Goal: Complete application form: Complete application form

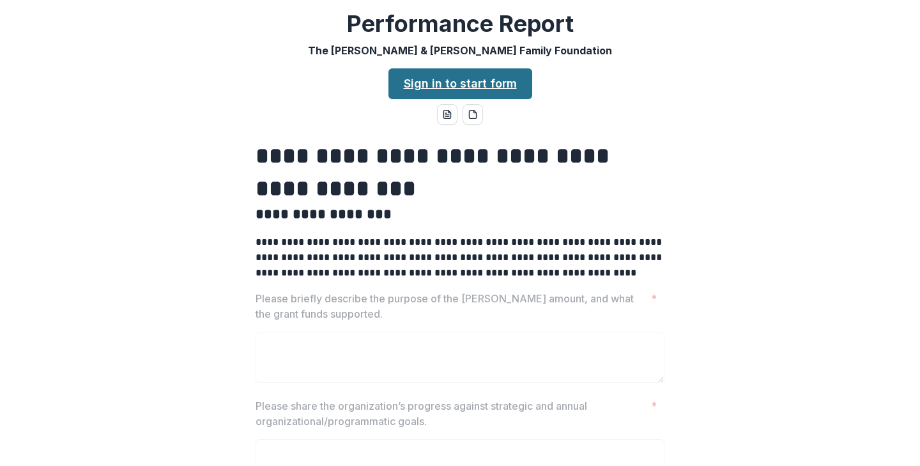
click at [448, 90] on link "Sign in to start form" at bounding box center [460, 83] width 144 height 31
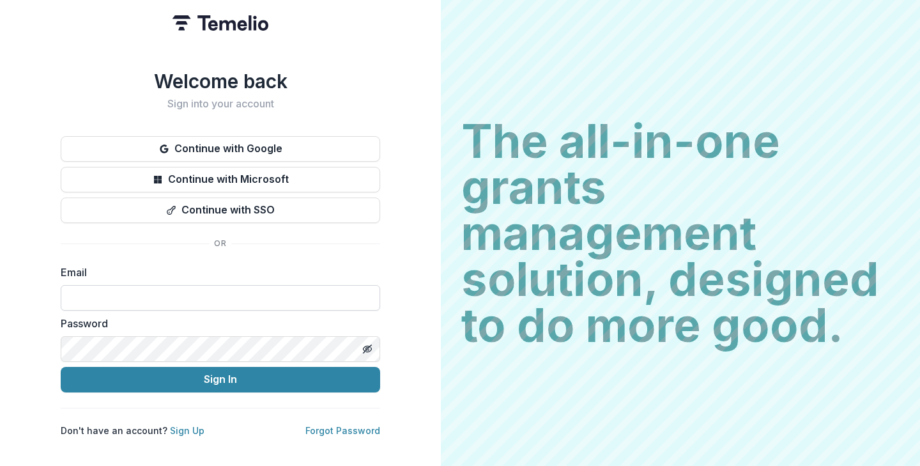
click at [240, 285] on input at bounding box center [220, 298] width 319 height 26
type input "**********"
click at [61, 367] on button "Sign In" at bounding box center [220, 380] width 319 height 26
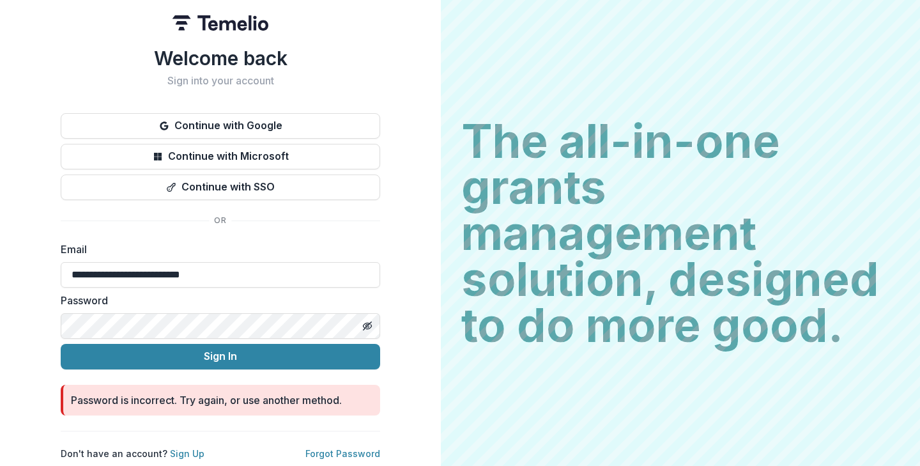
click at [47, 308] on div "**********" at bounding box center [220, 233] width 441 height 466
click at [61, 344] on button "Sign In" at bounding box center [220, 357] width 319 height 26
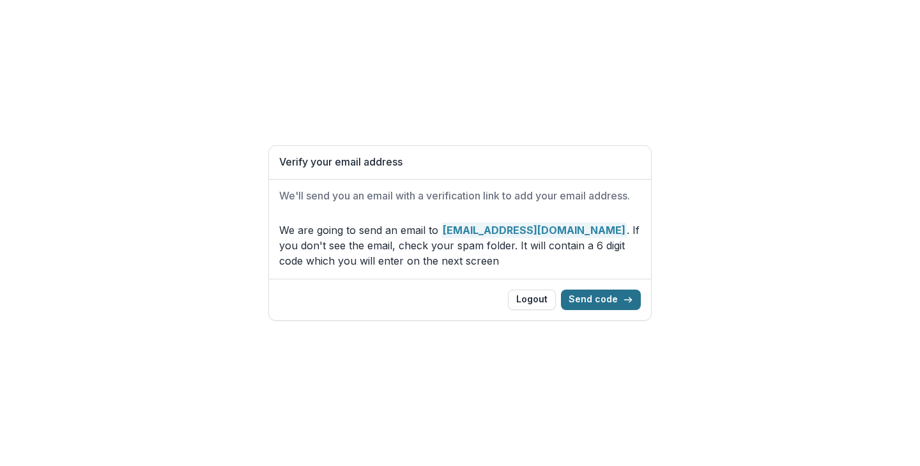
click at [620, 295] on button "Send code" at bounding box center [601, 299] width 80 height 20
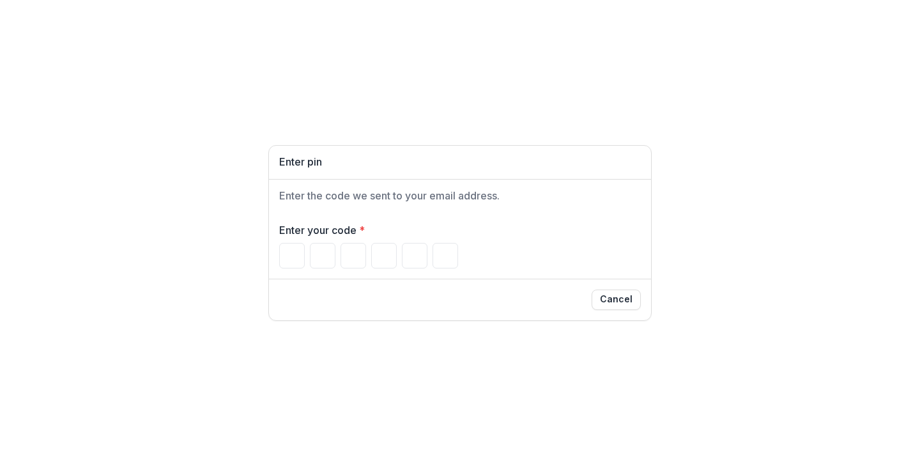
paste input "******"
type input "*"
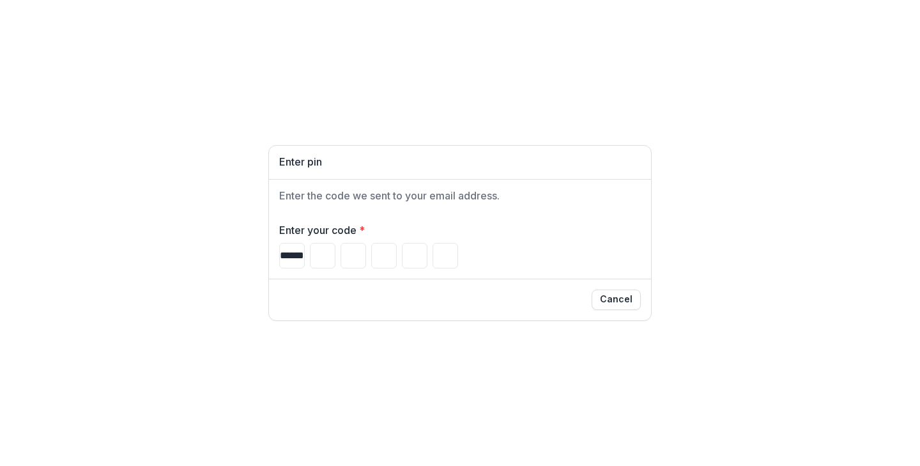
type input "*"
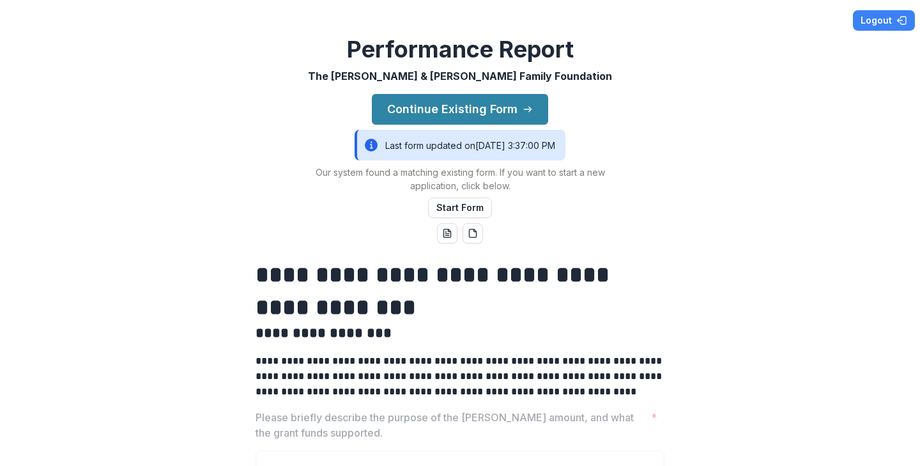
click at [494, 142] on div "Last form updated on [DATE] 3:37:00 PM" at bounding box center [460, 145] width 211 height 31
click at [464, 143] on div "Last form updated on [DATE] 3:37:00 PM" at bounding box center [460, 145] width 211 height 31
click at [535, 139] on div "Last form updated on [DATE] 3:37:00 PM" at bounding box center [460, 145] width 211 height 31
click at [533, 117] on button "Continue Existing Form" at bounding box center [460, 109] width 176 height 31
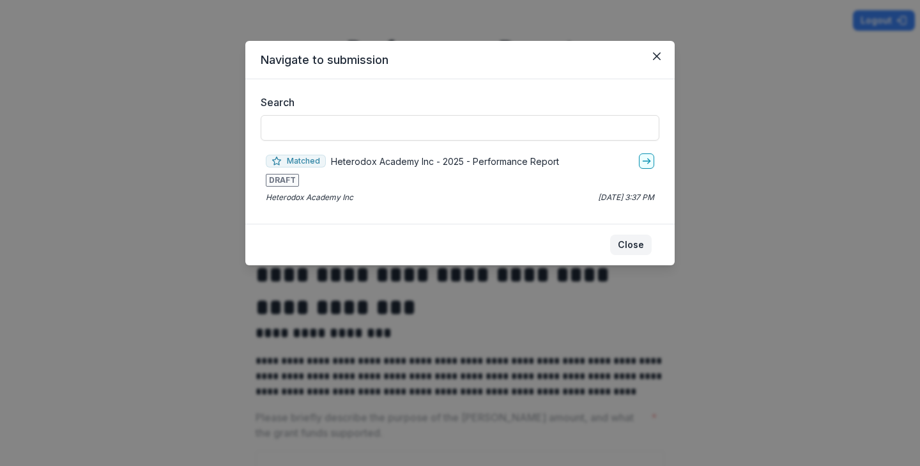
click at [627, 236] on button "Close" at bounding box center [631, 244] width 42 height 20
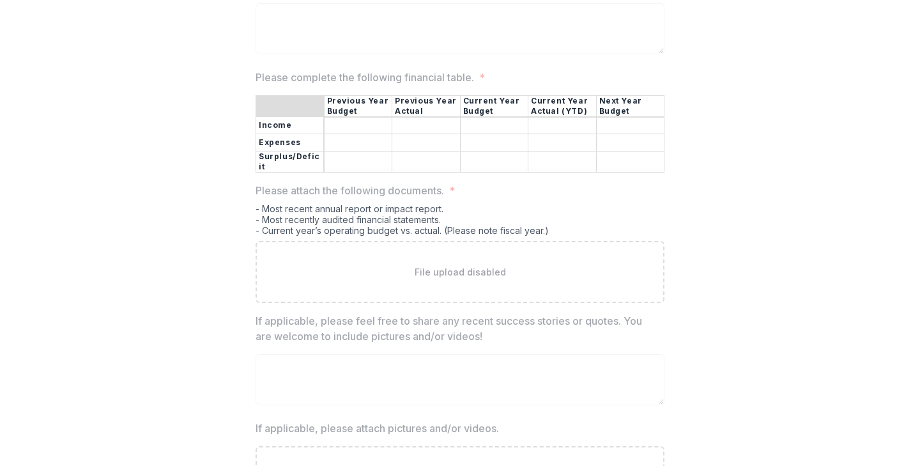
scroll to position [706, 0]
click at [460, 271] on p "File upload disabled" at bounding box center [460, 272] width 91 height 13
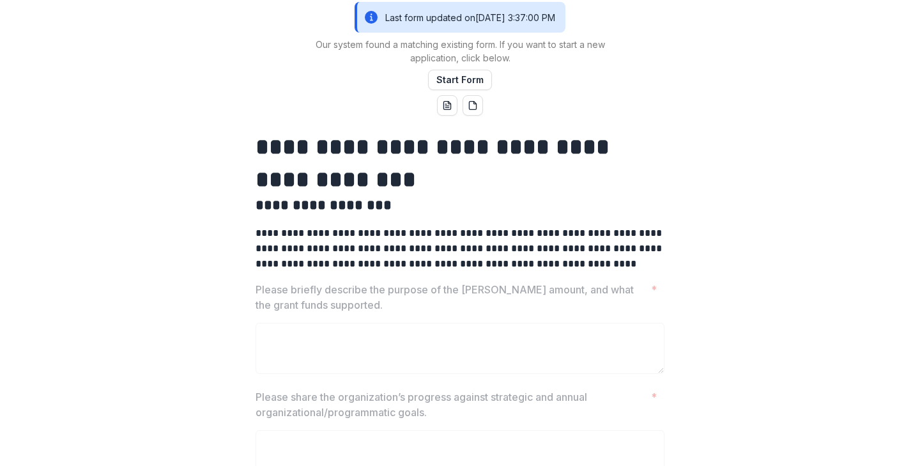
scroll to position [0, 0]
